Goal: Navigation & Orientation: Find specific page/section

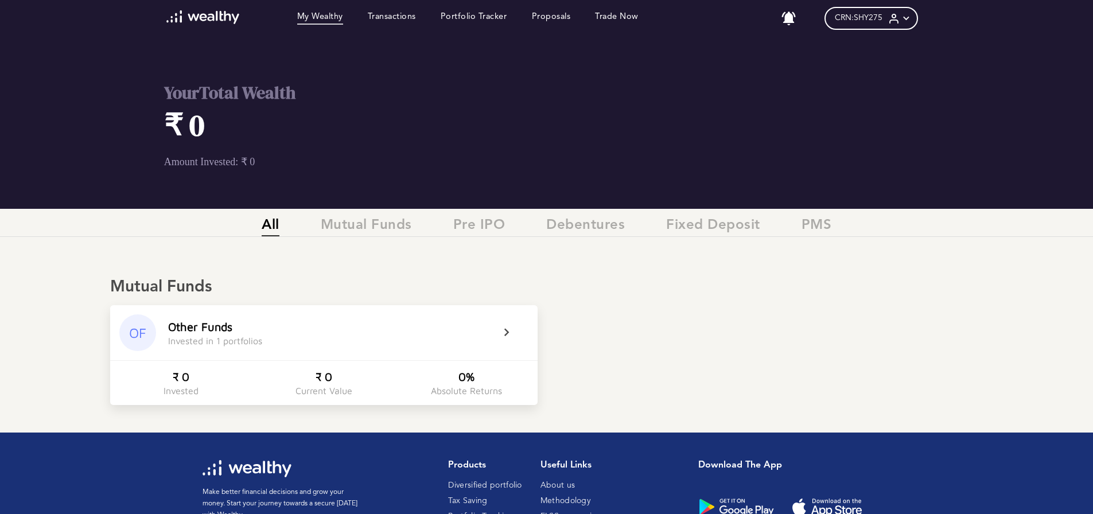
click at [865, 17] on span "CRN: SHY275" at bounding box center [859, 18] width 48 height 10
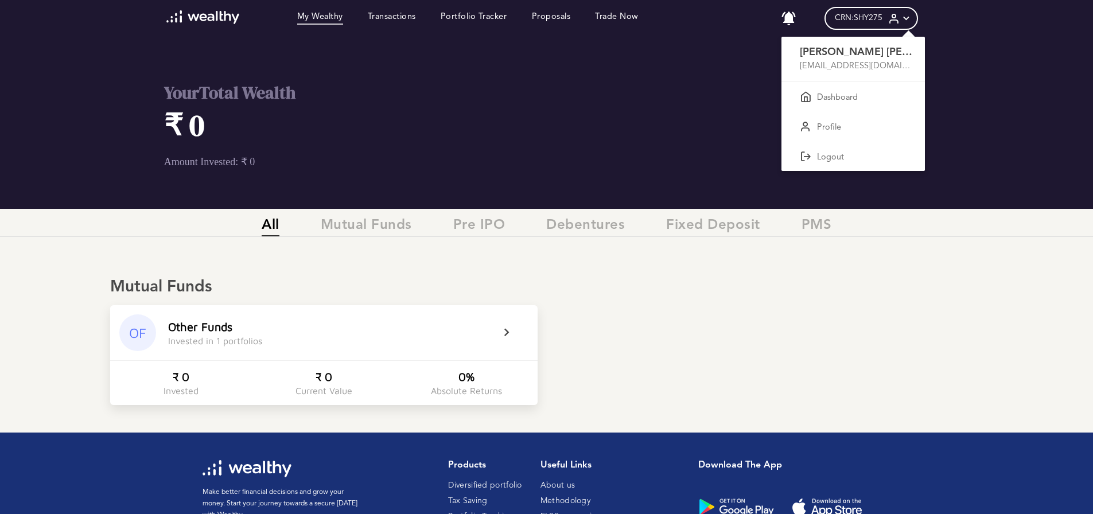
click at [504, 332] on div at bounding box center [546, 257] width 1093 height 514
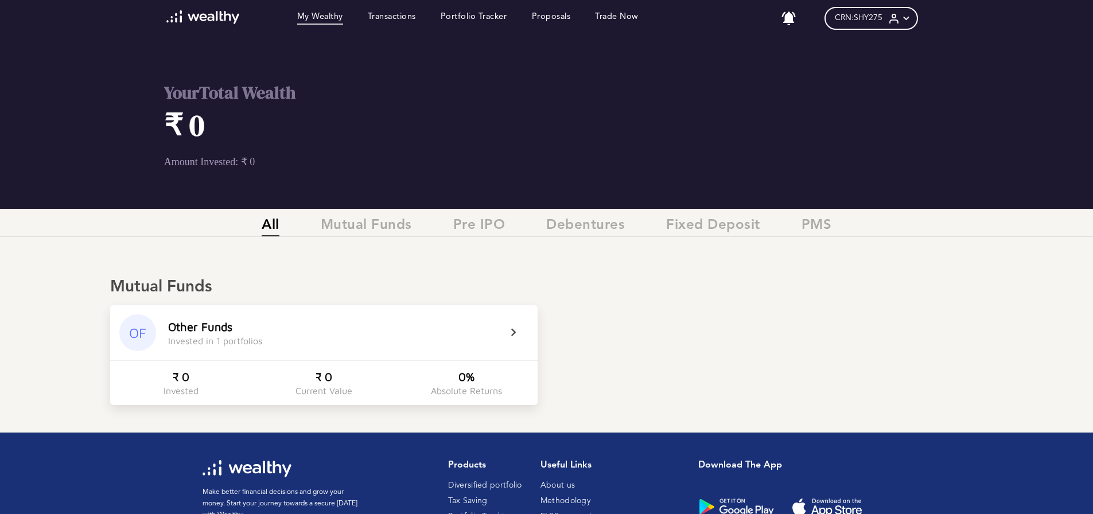
click at [507, 331] on icon at bounding box center [521, 333] width 29 height 14
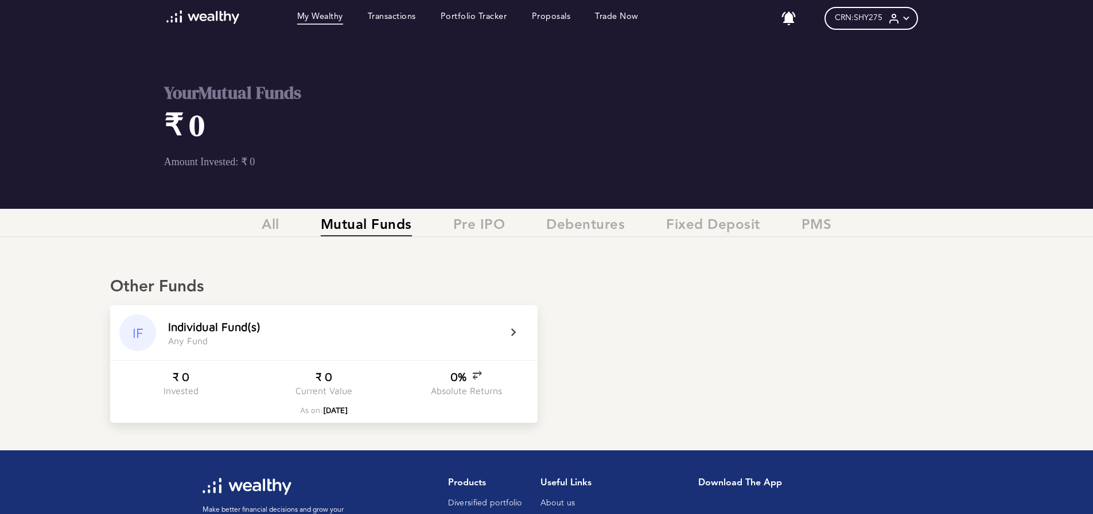
click at [508, 329] on icon at bounding box center [521, 333] width 29 height 14
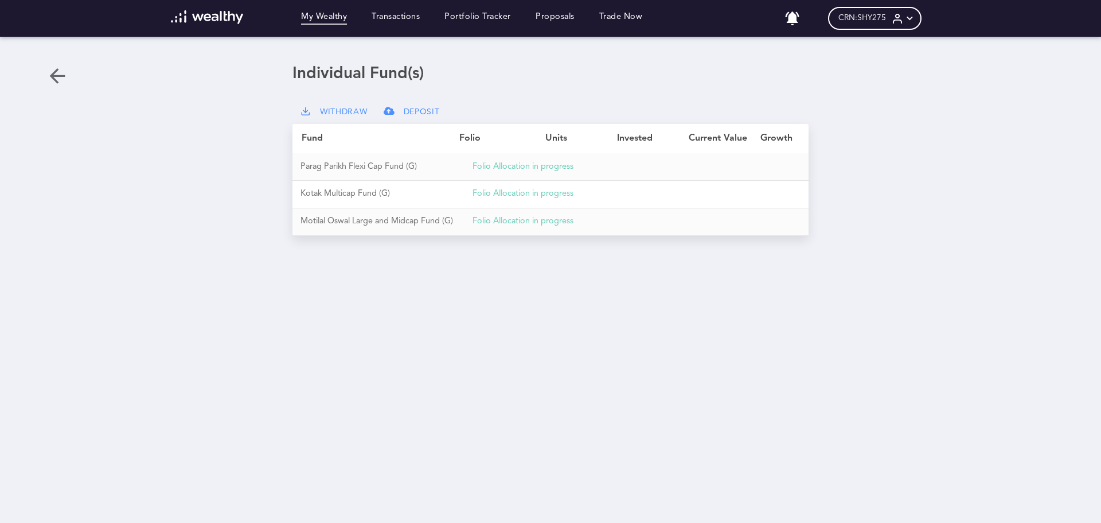
click at [322, 17] on link "My Wealthy" at bounding box center [324, 18] width 46 height 13
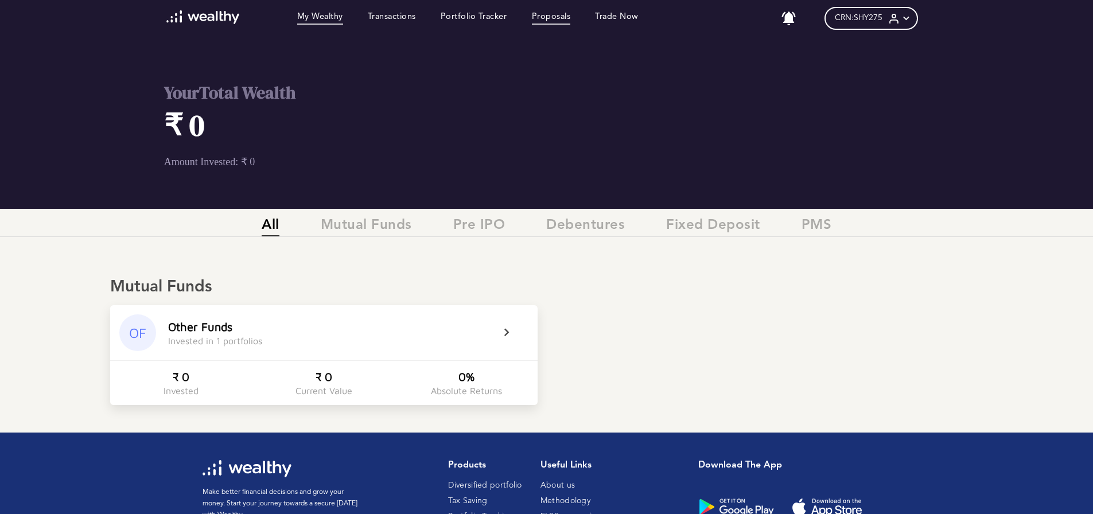
click at [561, 19] on link "Proposals" at bounding box center [551, 18] width 39 height 13
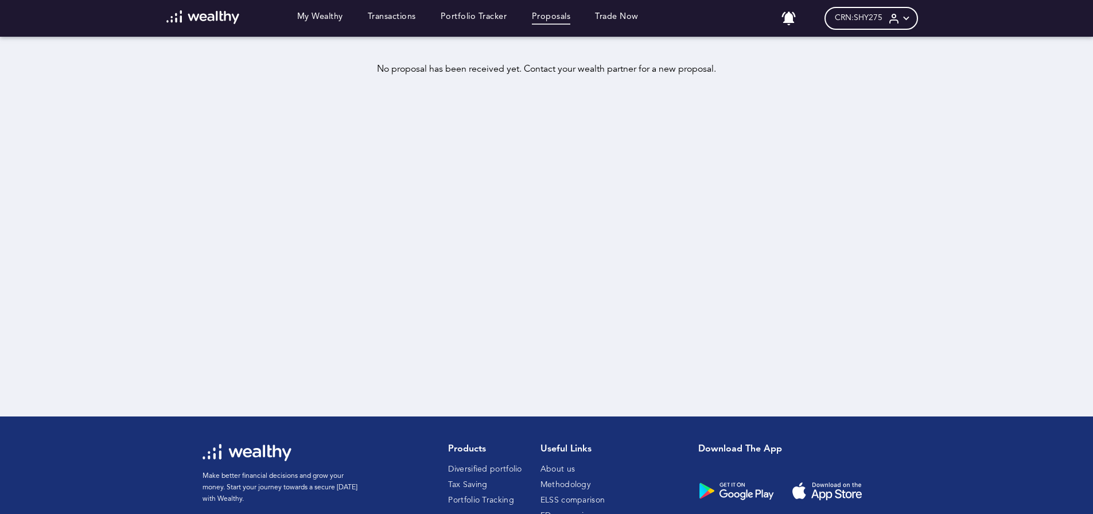
click at [882, 17] on span "CRN: SHY275" at bounding box center [859, 18] width 48 height 10
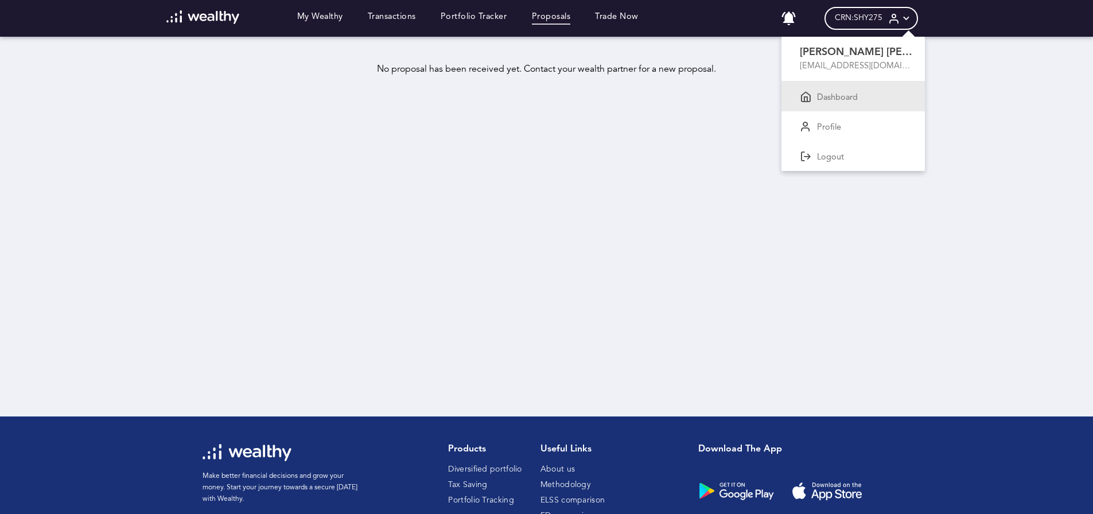
click at [850, 95] on p "Dashboard" at bounding box center [837, 98] width 41 height 10
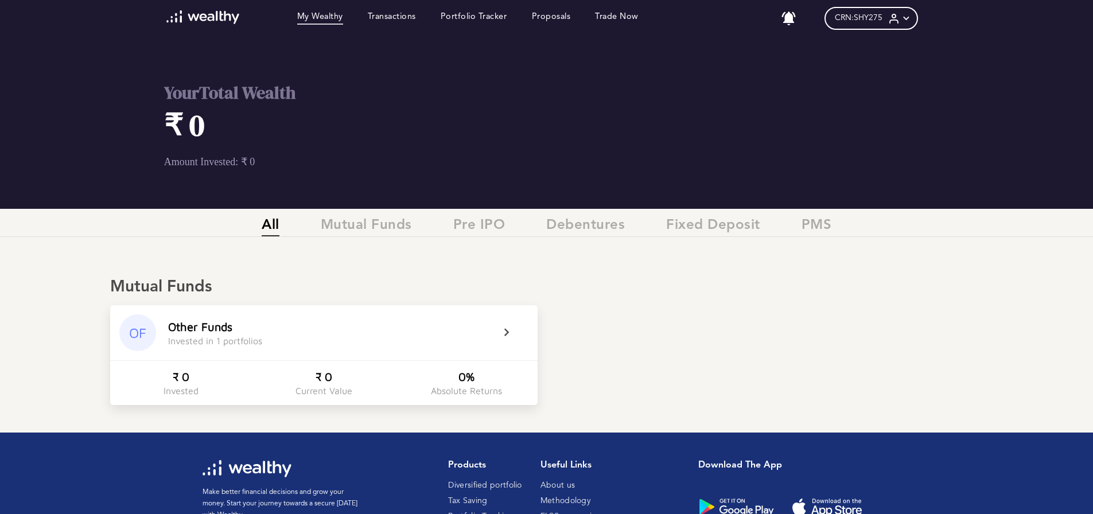
click at [208, 14] on img at bounding box center [202, 17] width 73 height 14
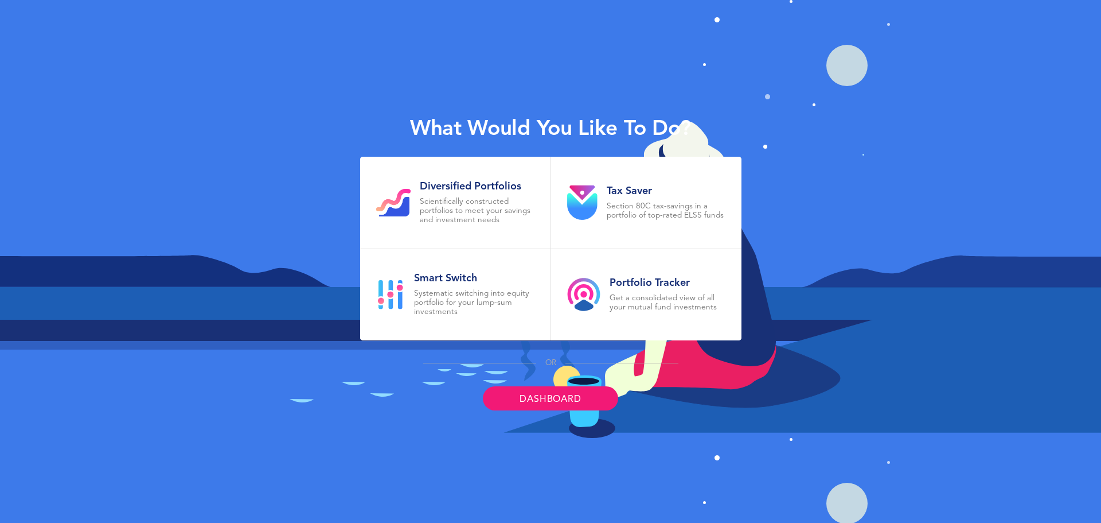
click at [557, 401] on link "Dashboard" at bounding box center [550, 398] width 135 height 24
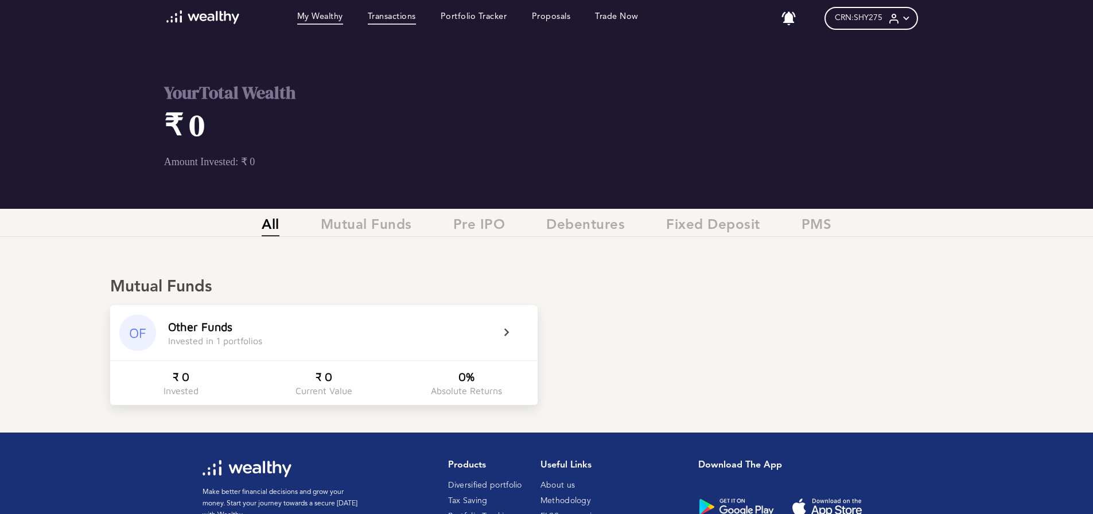
click at [392, 15] on link "Transactions" at bounding box center [392, 18] width 48 height 13
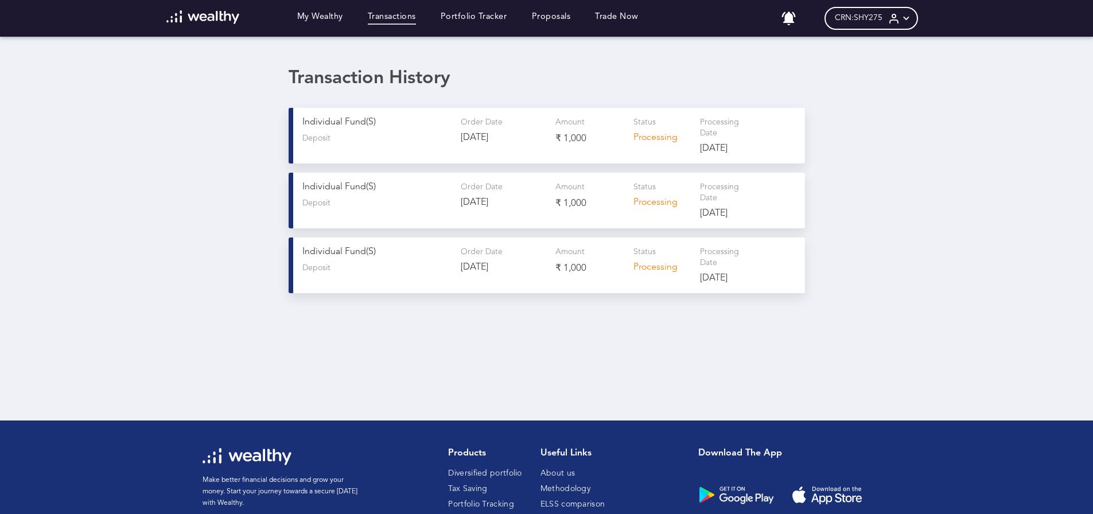
click at [900, 16] on icon at bounding box center [894, 19] width 12 height 12
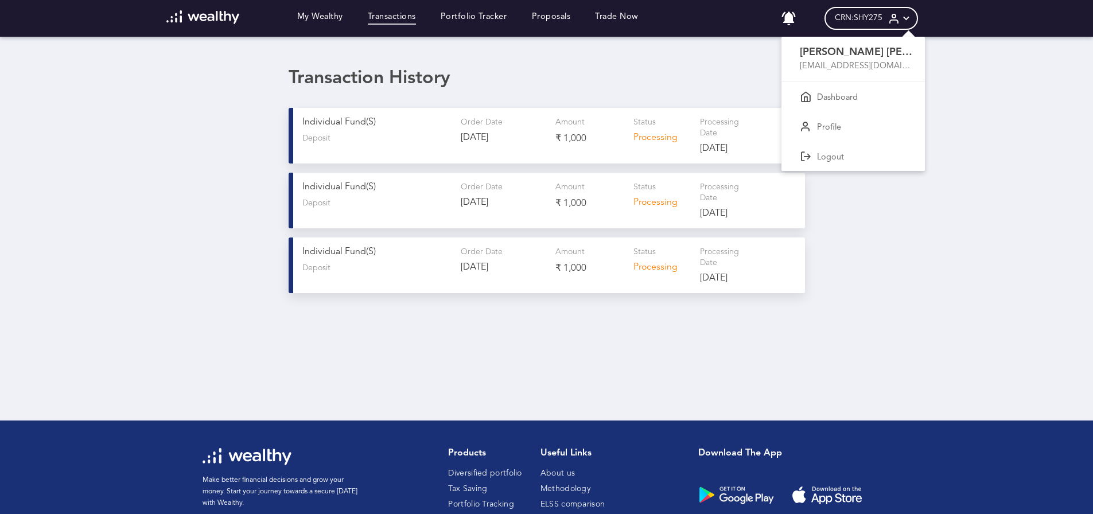
click at [854, 56] on p "[PERSON_NAME] [PERSON_NAME]" at bounding box center [857, 52] width 115 height 13
click at [828, 130] on p "Profile" at bounding box center [829, 128] width 24 height 10
